Goal: Information Seeking & Learning: Understand process/instructions

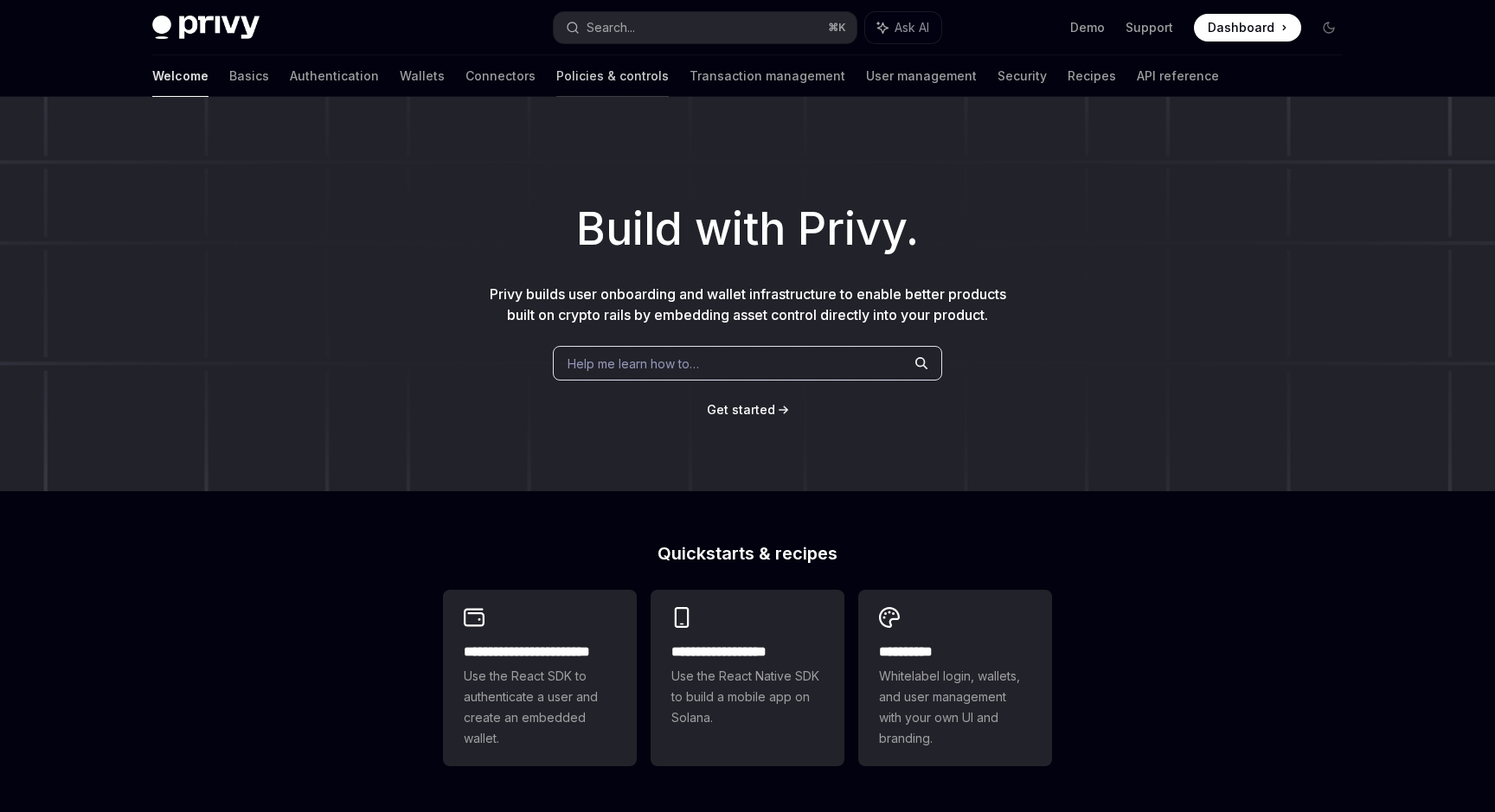
click at [557, 78] on link "Policies & controls" at bounding box center [613, 76] width 113 height 42
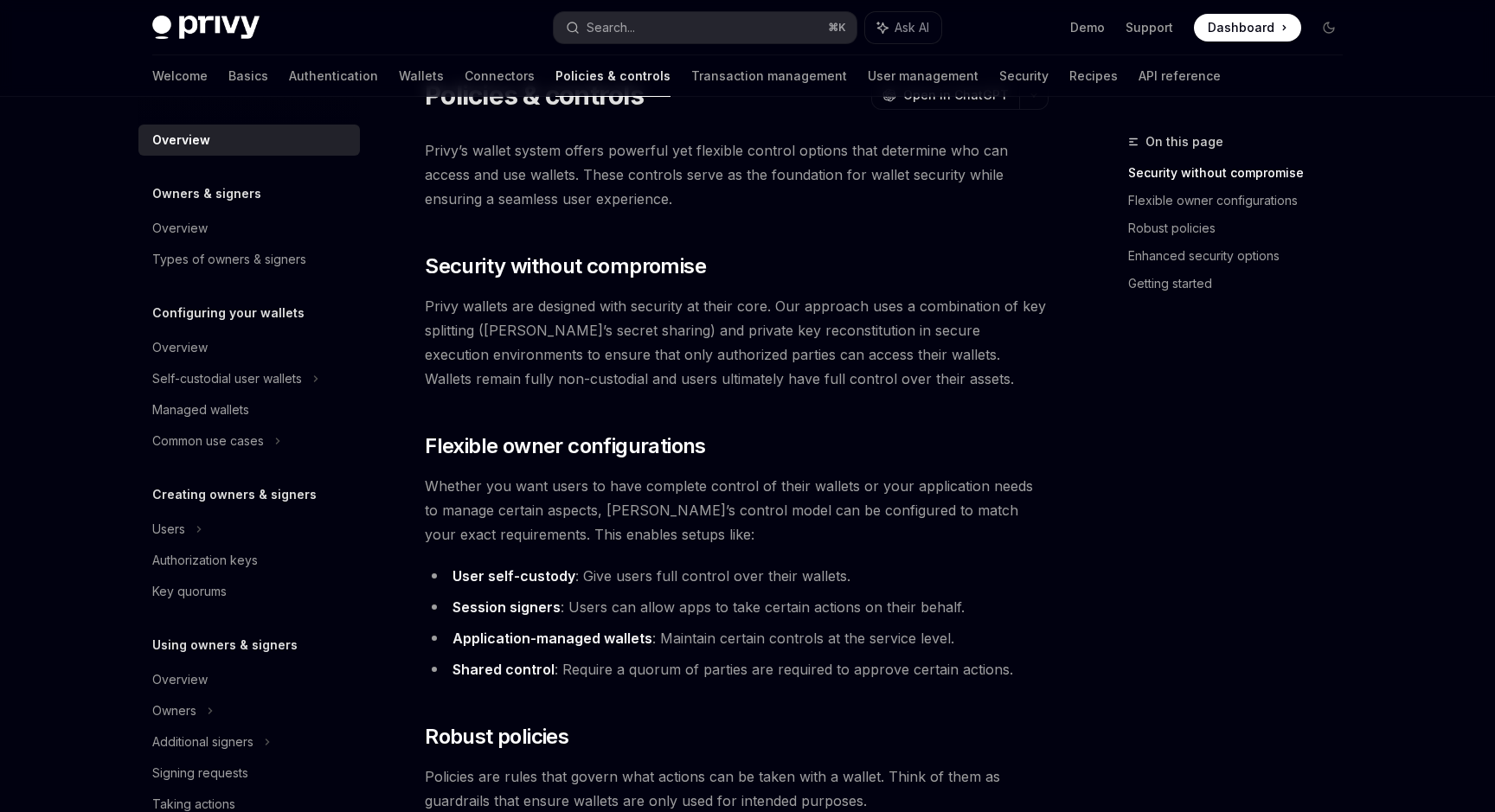
scroll to position [42, 0]
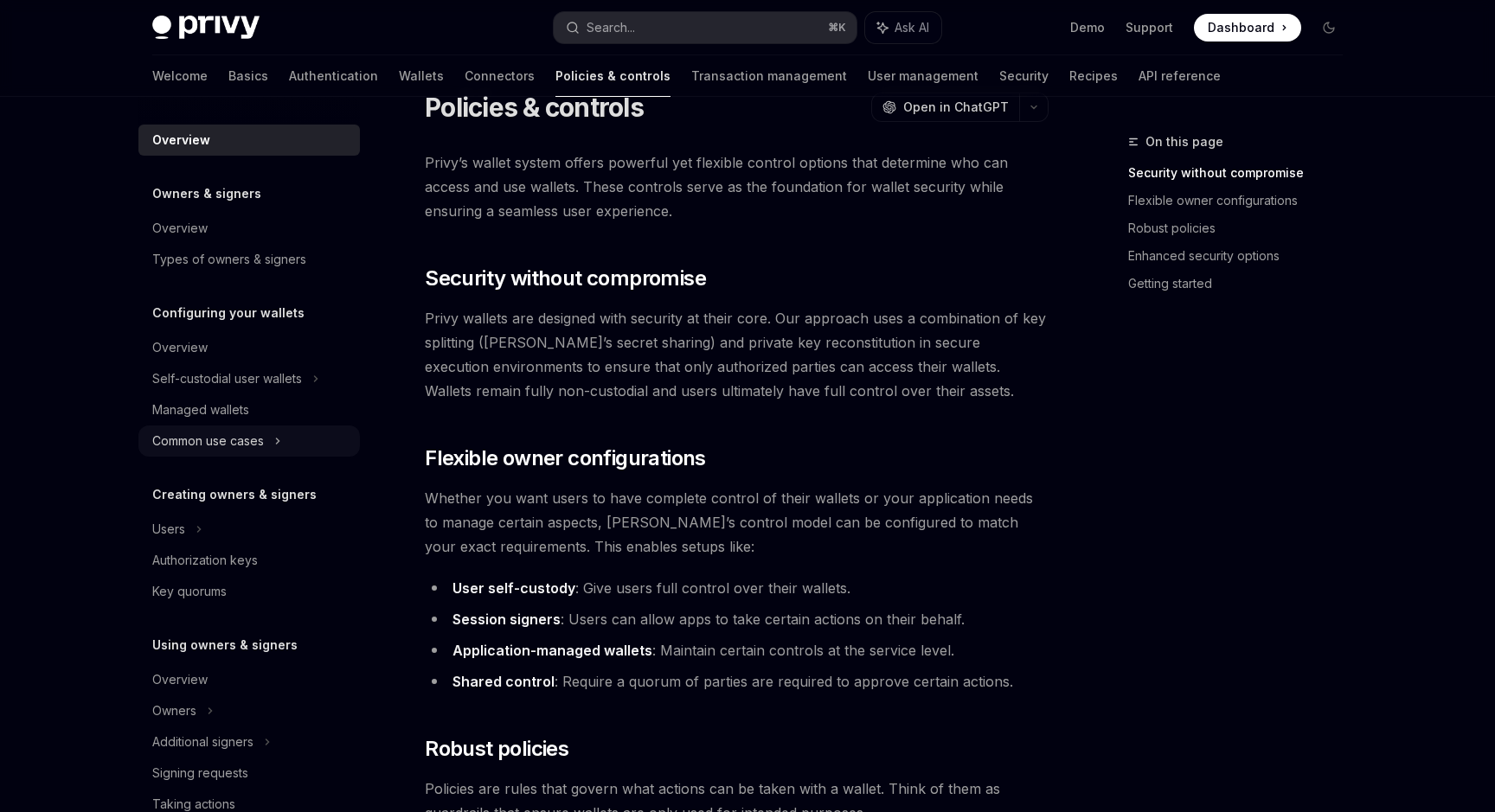
click at [254, 436] on div "Common use cases" at bounding box center [208, 441] width 112 height 21
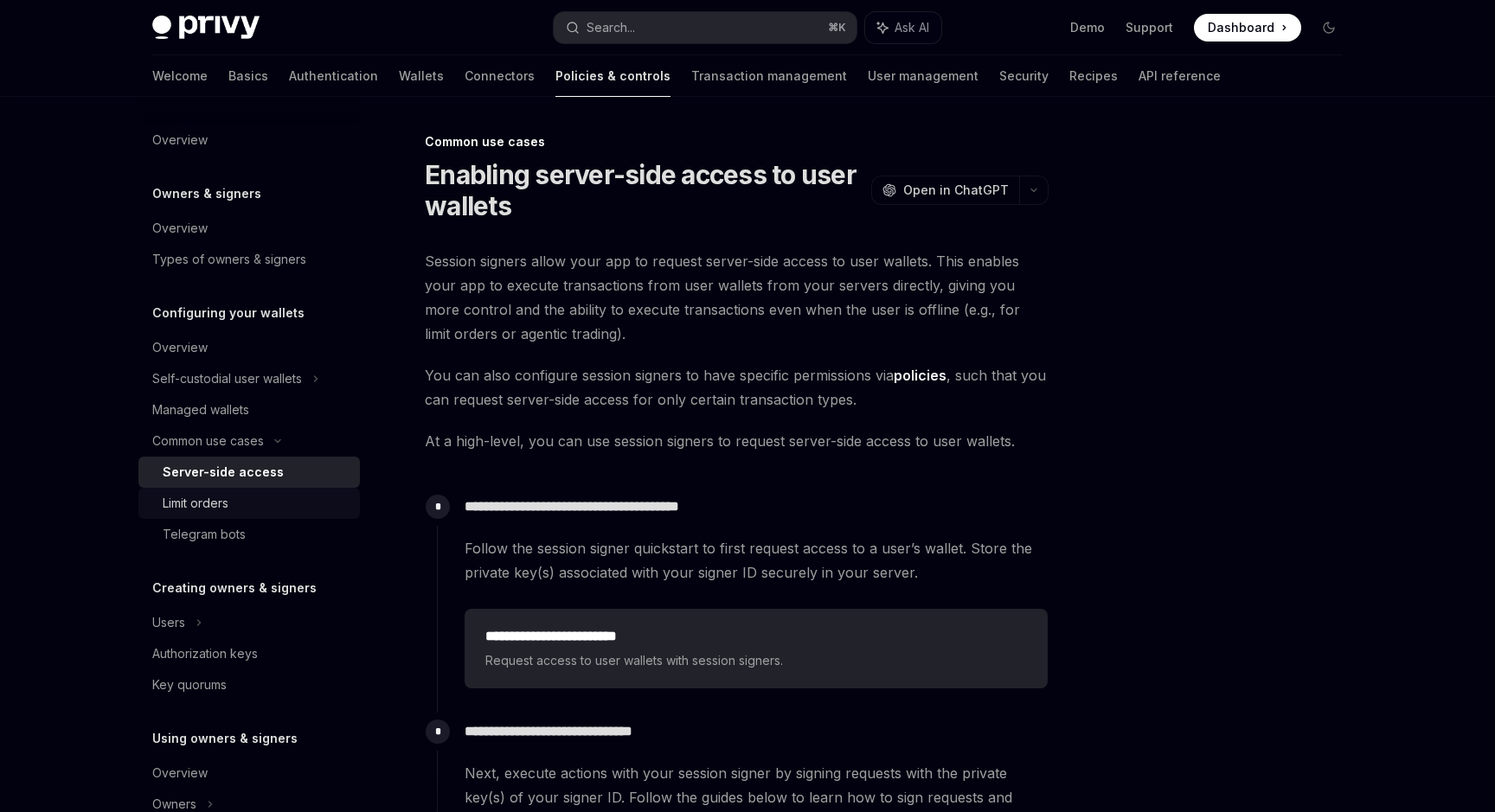
click at [279, 508] on div "Limit orders" at bounding box center [256, 504] width 187 height 21
type textarea "*"
